Goal: Obtain resource: Obtain resource

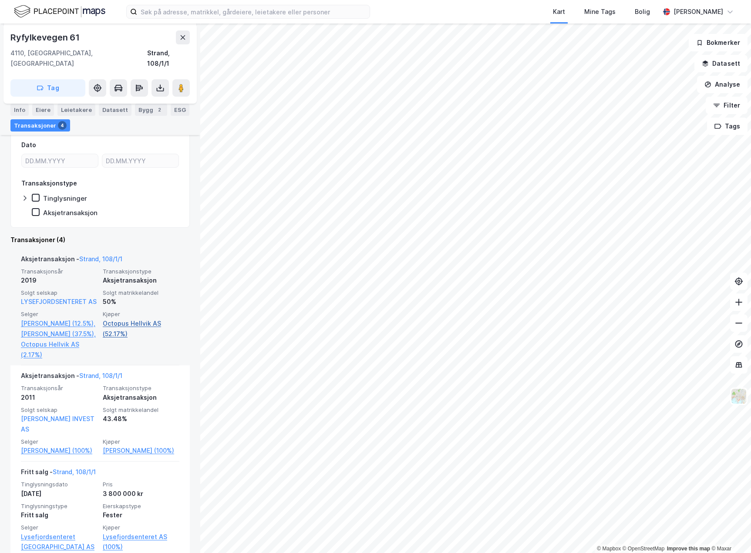
scroll to position [218, 0]
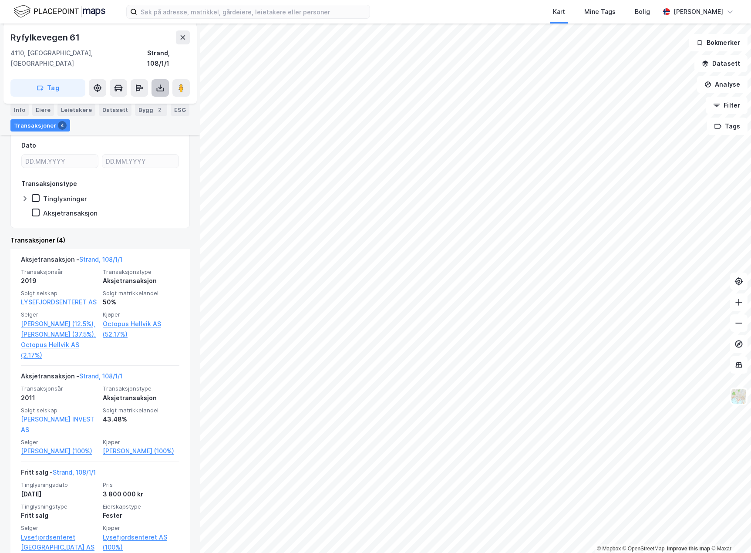
click at [160, 84] on icon at bounding box center [160, 88] width 9 height 9
click at [138, 102] on div "Last ned grunnbok" at bounding box center [117, 105] width 50 height 7
click at [124, 102] on div "Last ned grunnbok" at bounding box center [117, 105] width 50 height 7
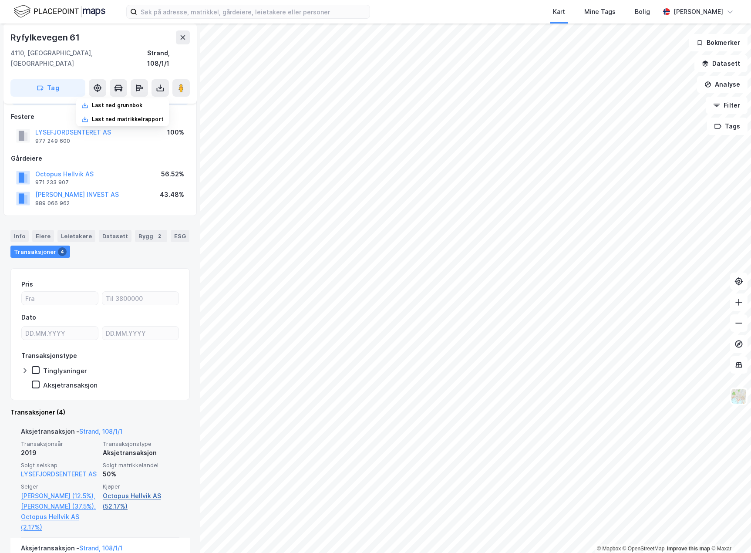
scroll to position [220, 0]
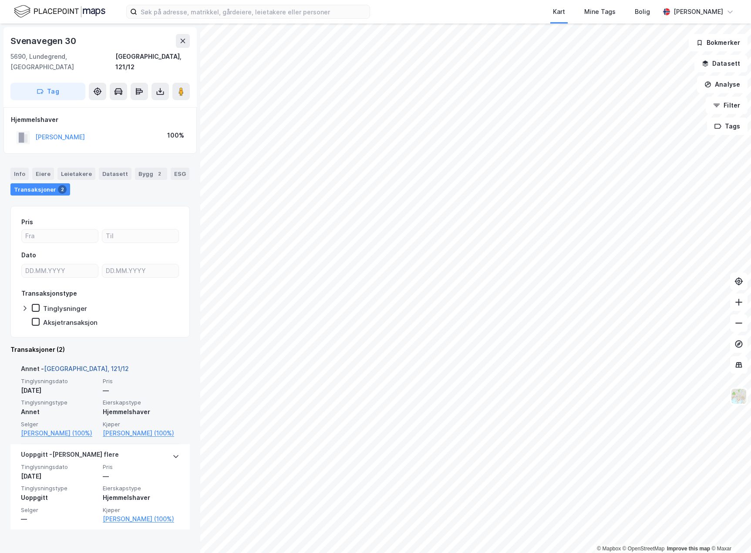
click at [67, 365] on link "[GEOGRAPHIC_DATA], 121/12" at bounding box center [86, 368] width 85 height 7
